Goal: Information Seeking & Learning: Check status

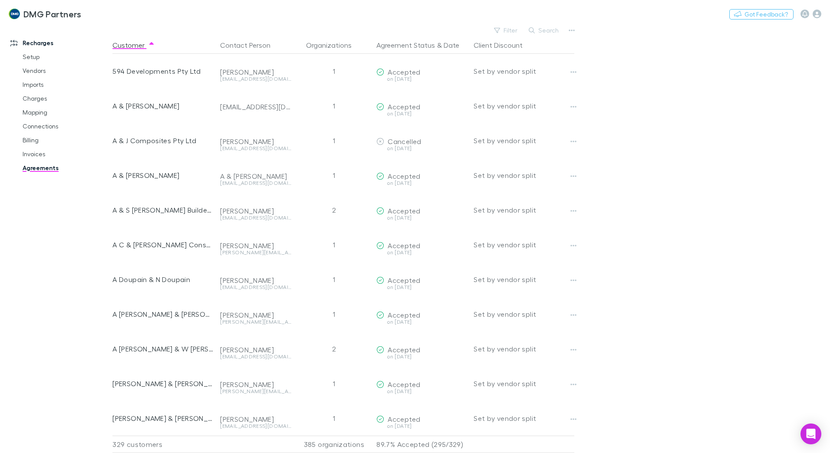
click at [57, 169] on link "Agreements" at bounding box center [65, 168] width 103 height 14
click at [555, 31] on button "Search" at bounding box center [545, 30] width 40 height 10
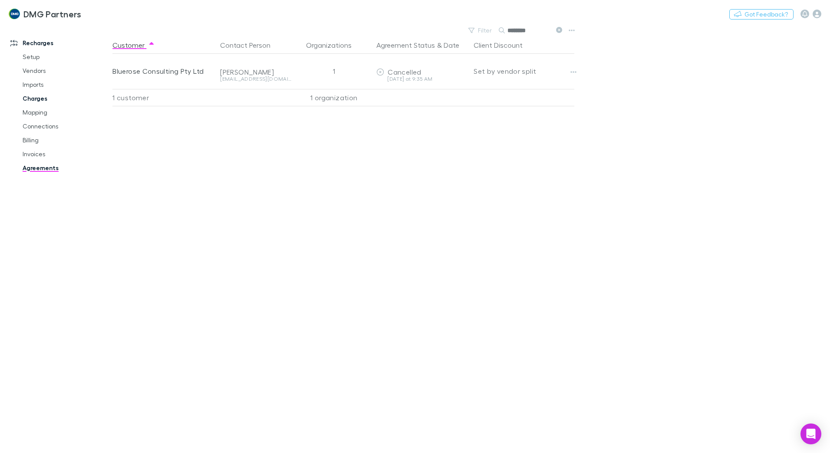
type input "********"
click at [32, 99] on link "Charges" at bounding box center [65, 99] width 103 height 14
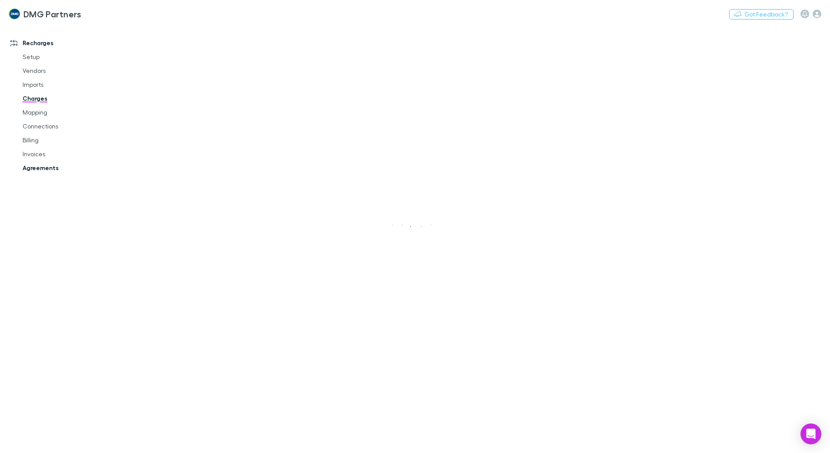
click at [41, 165] on link "Agreements" at bounding box center [65, 168] width 103 height 14
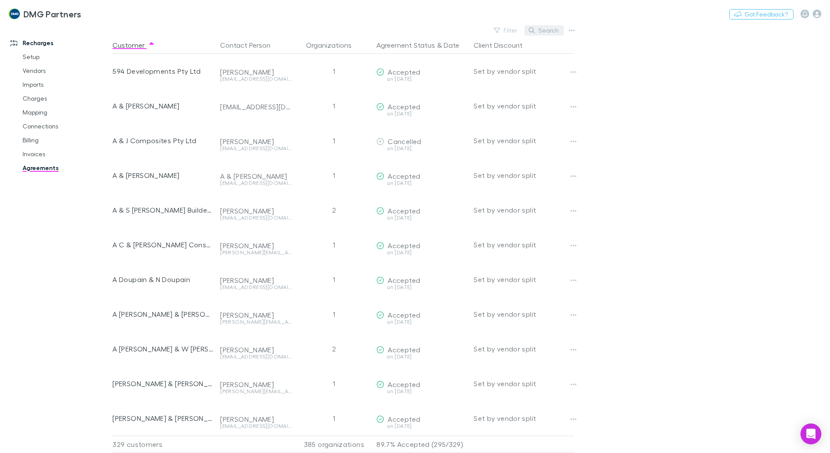
click at [547, 32] on button "Search" at bounding box center [545, 30] width 40 height 10
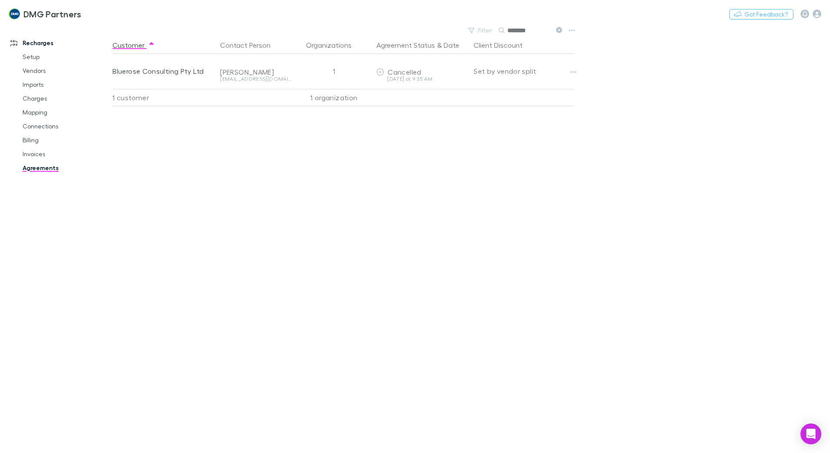
type input "********"
click at [33, 140] on link "Billing" at bounding box center [65, 140] width 103 height 14
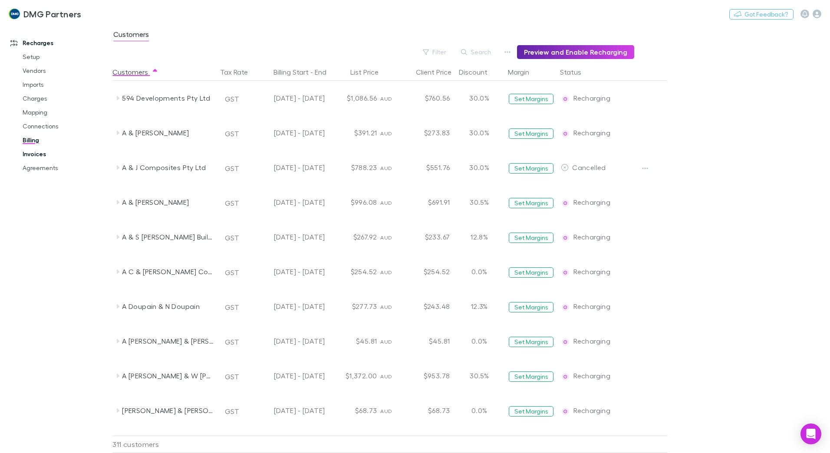
click at [34, 153] on link "Invoices" at bounding box center [65, 154] width 103 height 14
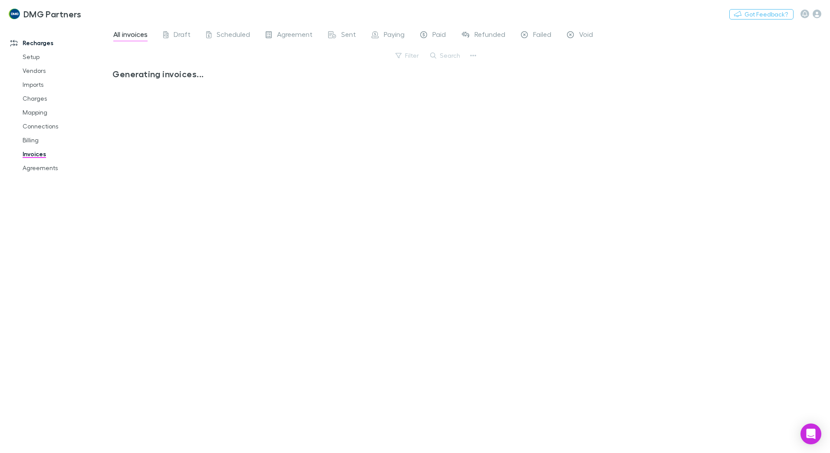
click at [28, 156] on link "Invoices" at bounding box center [65, 154] width 103 height 14
click at [588, 34] on span "Void" at bounding box center [586, 35] width 14 height 11
click at [453, 56] on button "Search" at bounding box center [446, 55] width 40 height 10
type input "****"
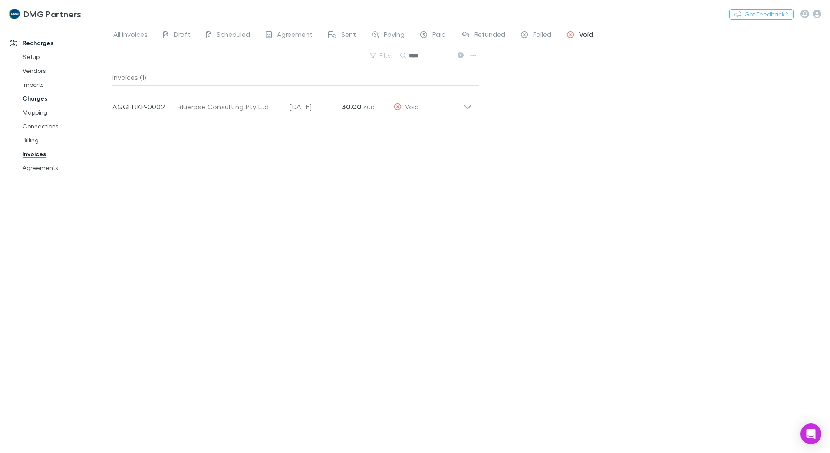
click at [26, 98] on link "Charges" at bounding box center [65, 99] width 103 height 14
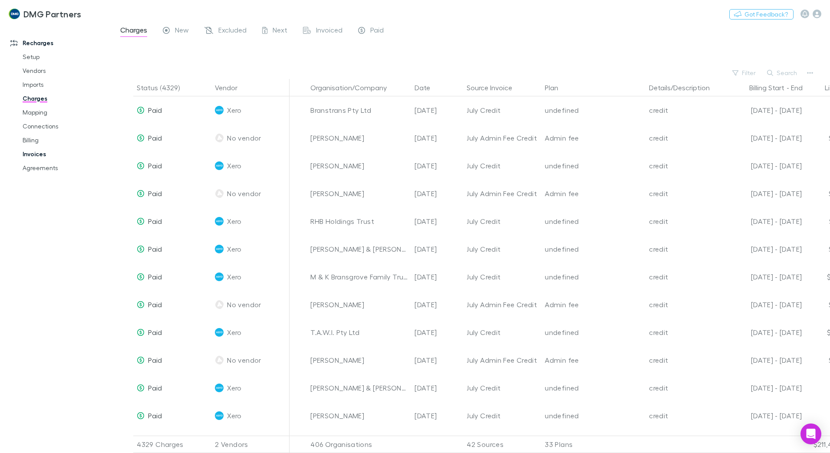
click at [31, 154] on link "Invoices" at bounding box center [65, 154] width 103 height 14
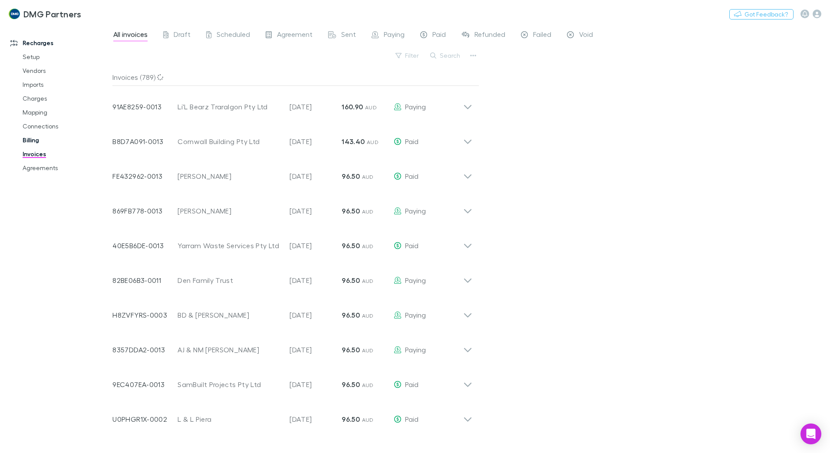
click at [31, 140] on link "Billing" at bounding box center [65, 140] width 103 height 14
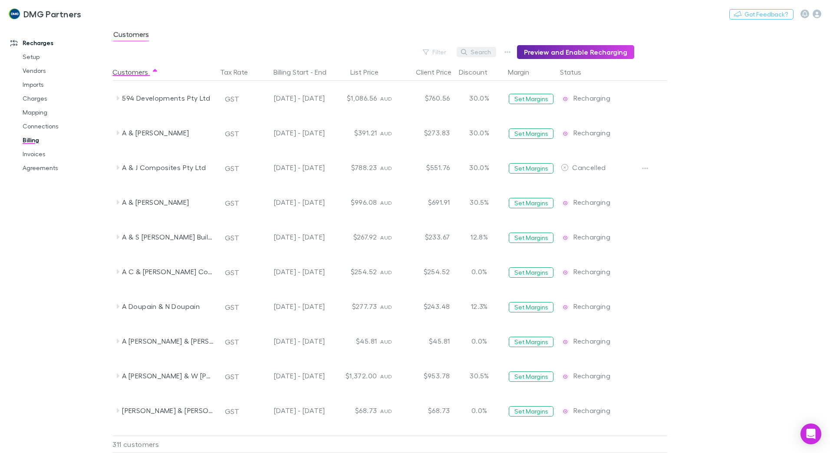
click at [482, 53] on button "Search" at bounding box center [477, 52] width 40 height 10
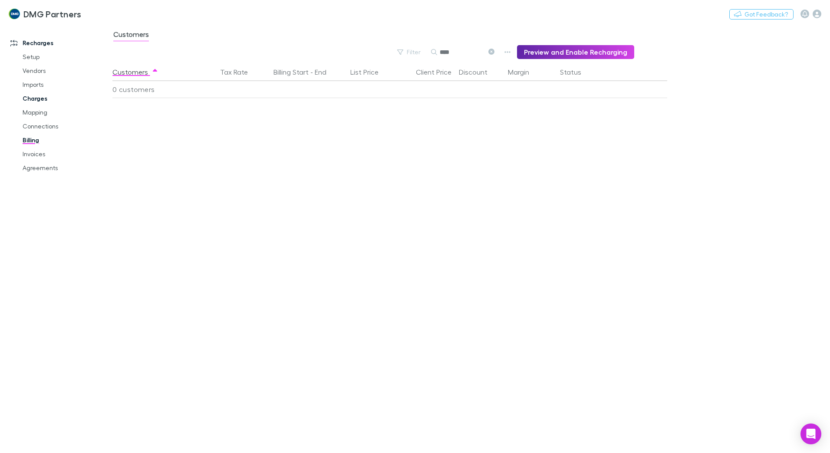
type input "****"
click at [29, 99] on link "Charges" at bounding box center [65, 99] width 103 height 14
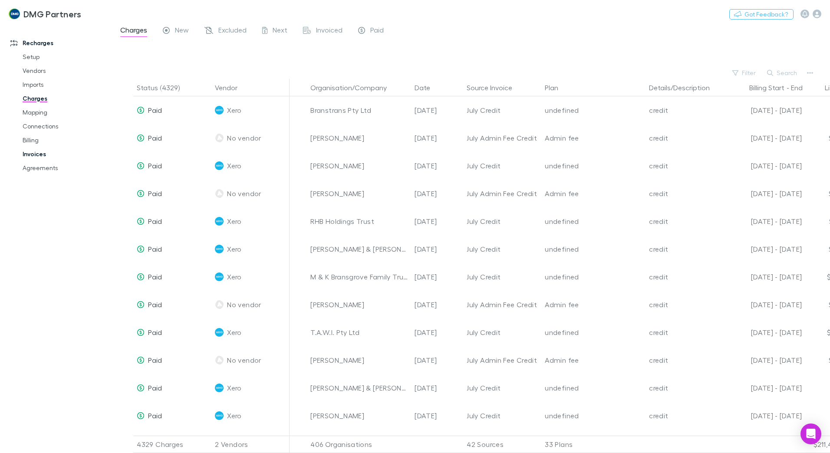
click at [33, 152] on link "Invoices" at bounding box center [65, 154] width 103 height 14
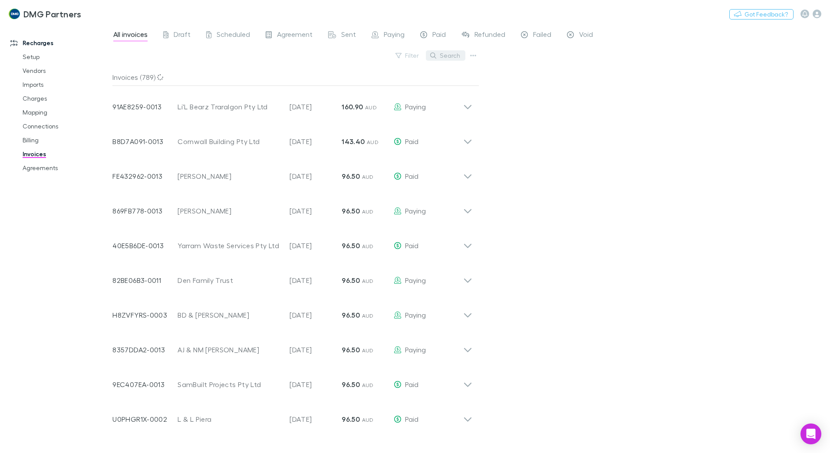
click at [449, 56] on button "Search" at bounding box center [446, 55] width 40 height 10
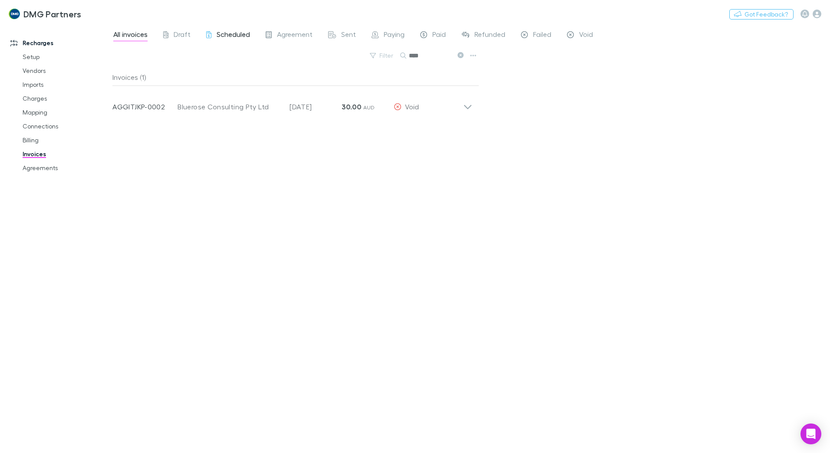
type input "****"
click at [234, 36] on span "Scheduled" at bounding box center [233, 35] width 33 height 11
click at [182, 34] on span "Draft" at bounding box center [182, 35] width 17 height 11
click at [177, 34] on span "Draft" at bounding box center [182, 35] width 17 height 11
click at [241, 33] on span "Scheduled" at bounding box center [233, 35] width 33 height 11
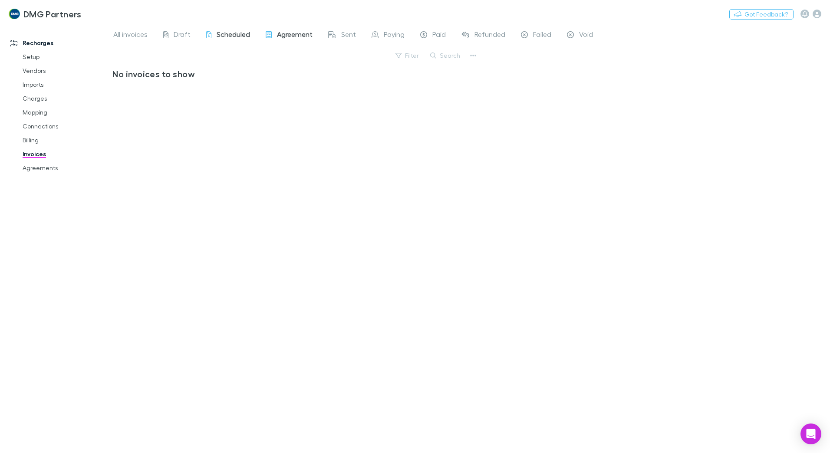
click at [299, 33] on span "Agreement" at bounding box center [295, 35] width 36 height 11
click at [343, 36] on span "Sent" at bounding box center [348, 35] width 15 height 11
click at [390, 36] on span "Paying" at bounding box center [394, 35] width 21 height 11
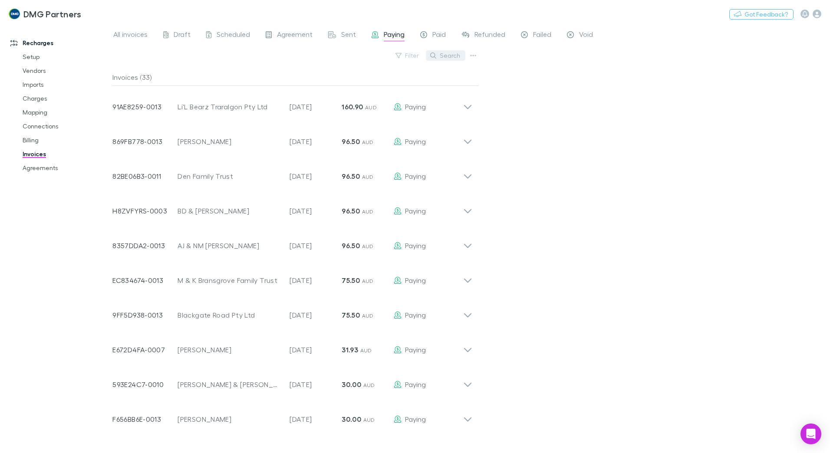
click at [459, 57] on button "Search" at bounding box center [446, 55] width 40 height 10
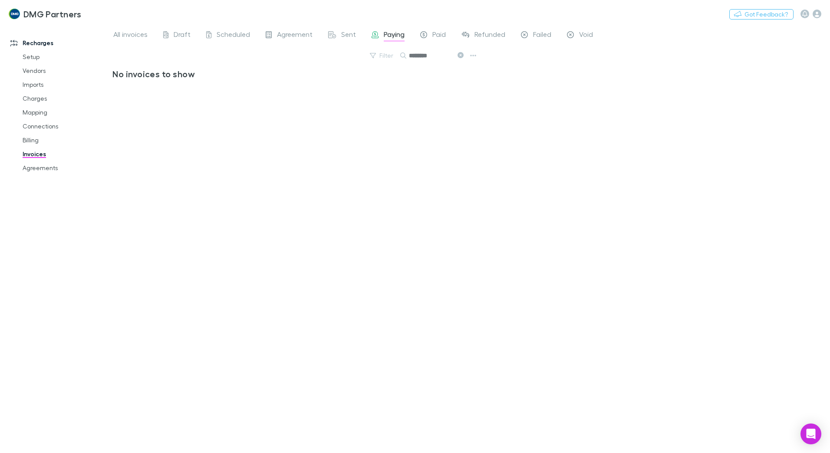
type input "********"
drag, startPoint x: 371, startPoint y: 125, endPoint x: 373, endPoint y: 117, distance: 7.6
click at [371, 125] on div "No invoices to show" at bounding box center [295, 258] width 367 height 378
click at [460, 52] on icon at bounding box center [461, 55] width 6 height 6
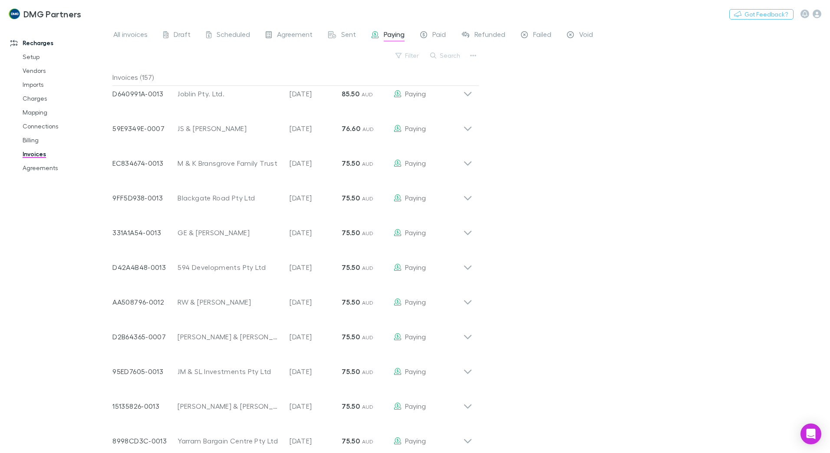
scroll to position [651, 0]
